Goal: Task Accomplishment & Management: Manage account settings

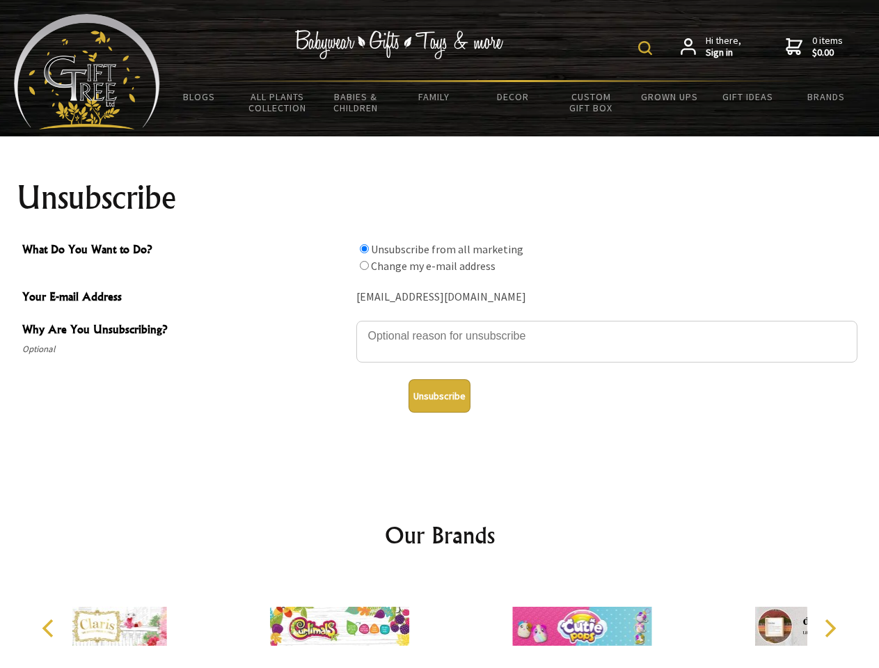
click at [647, 48] on img at bounding box center [645, 48] width 14 height 14
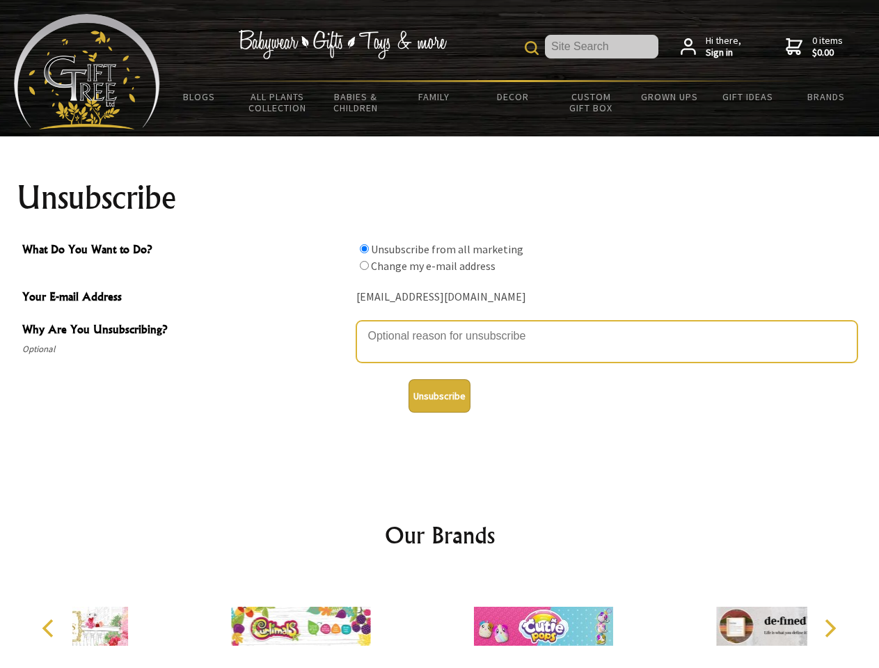
click at [440, 326] on textarea "Why Are You Unsubscribing?" at bounding box center [606, 342] width 501 height 42
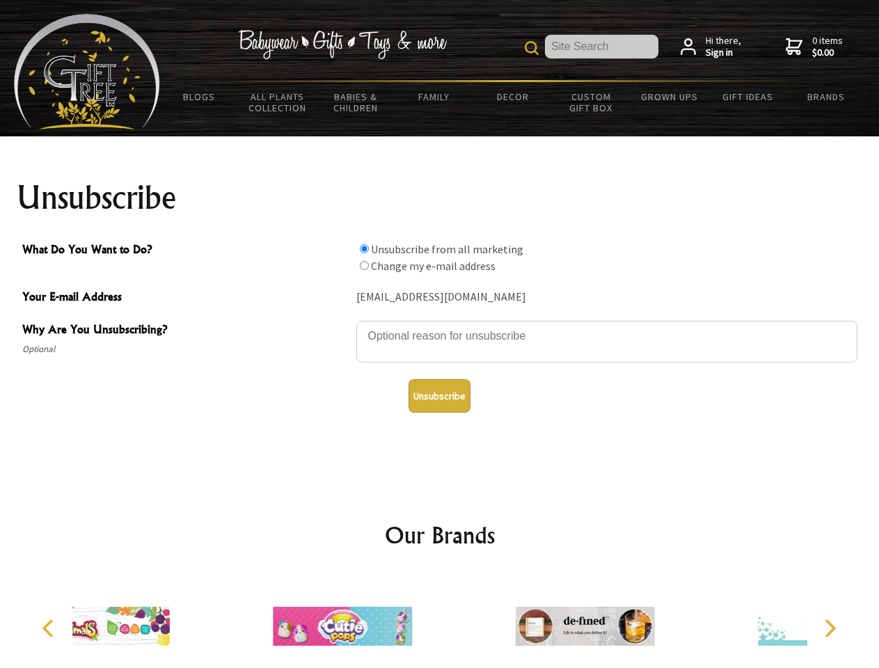
click at [364, 248] on input "What Do You Want to Do?" at bounding box center [364, 248] width 9 height 9
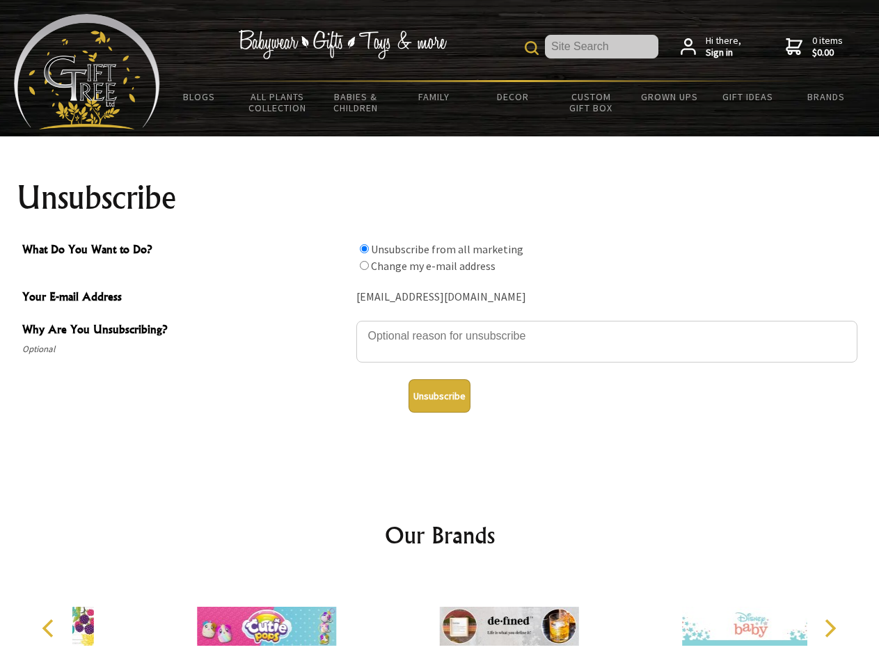
click at [364, 265] on input "What Do You Want to Do?" at bounding box center [364, 265] width 9 height 9
radio input "true"
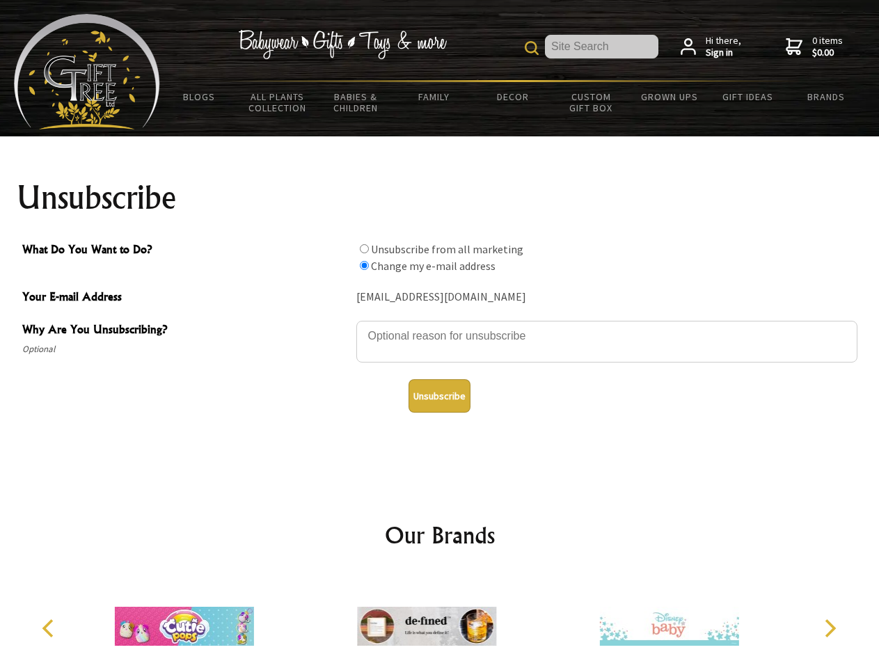
click at [439, 396] on button "Unsubscribe" at bounding box center [440, 395] width 62 height 33
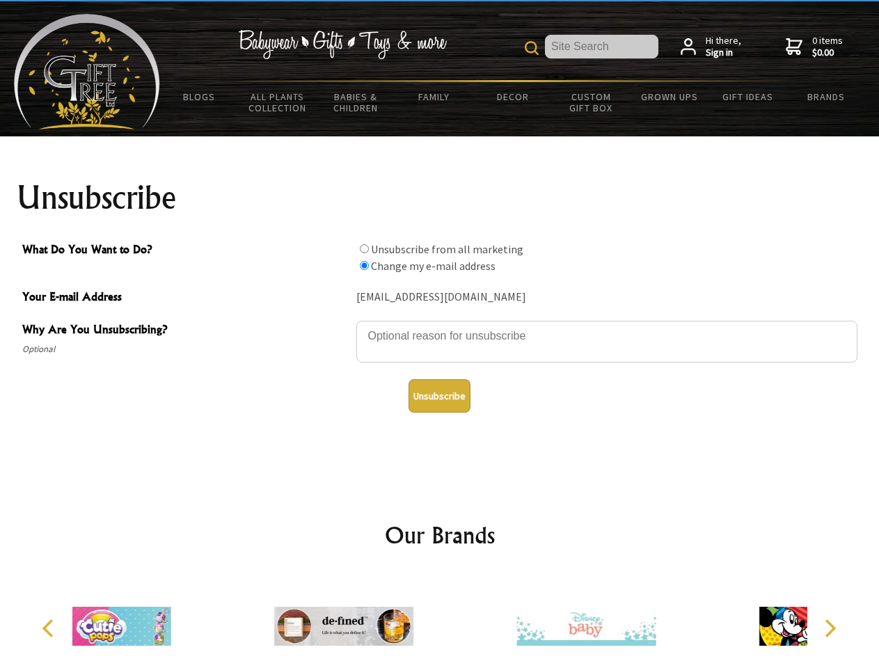
click at [440, 621] on div at bounding box center [344, 628] width 242 height 109
click at [50, 629] on icon "Previous" at bounding box center [49, 628] width 18 height 18
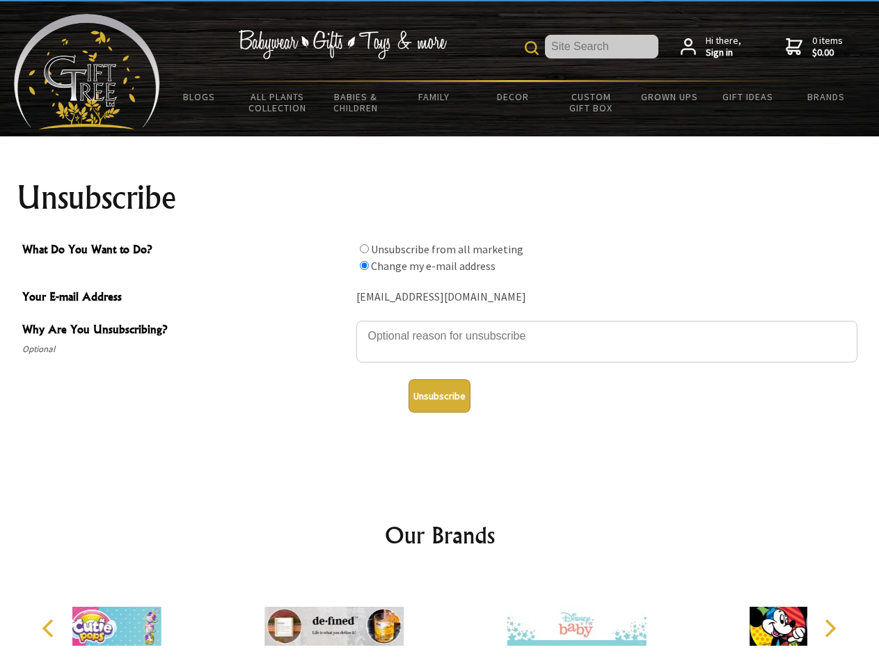
click at [830, 629] on icon "Next" at bounding box center [829, 628] width 18 height 18
